Goal: Information Seeking & Learning: Learn about a topic

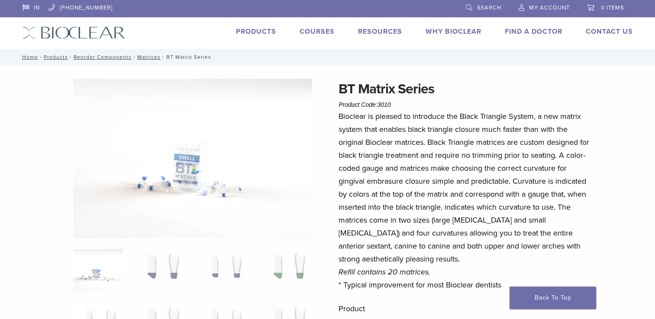
click at [244, 31] on link "Products" at bounding box center [256, 31] width 40 height 9
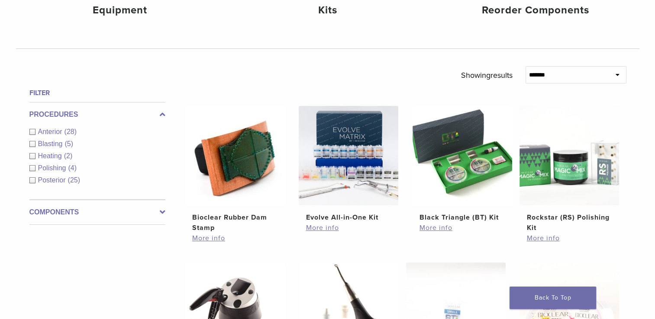
scroll to position [248, 0]
click at [438, 228] on link "More info" at bounding box center [462, 228] width 86 height 10
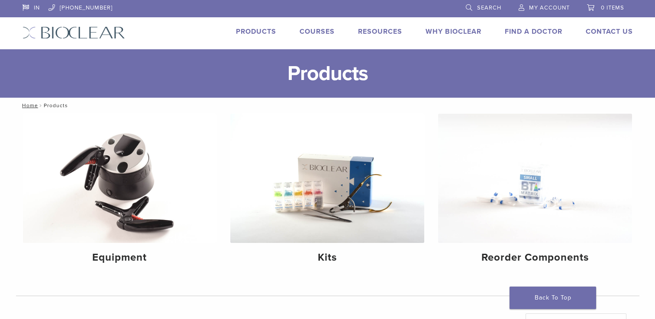
scroll to position [248, 0]
